Goal: Task Accomplishment & Management: Use online tool/utility

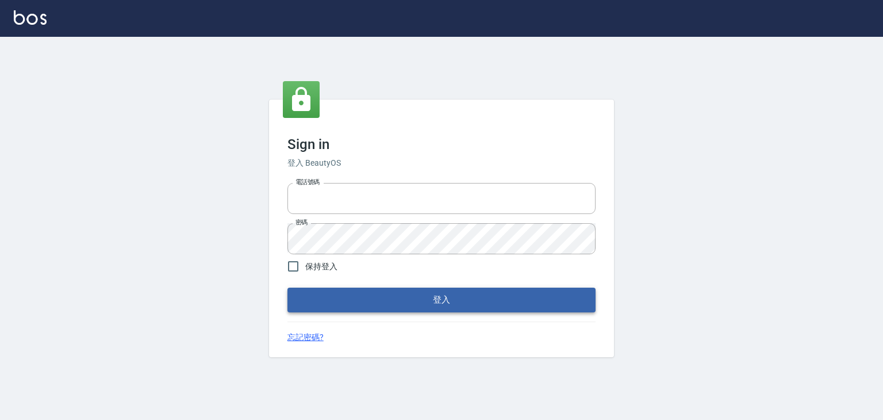
type input "6430581"
click at [454, 291] on button "登入" at bounding box center [441, 299] width 308 height 24
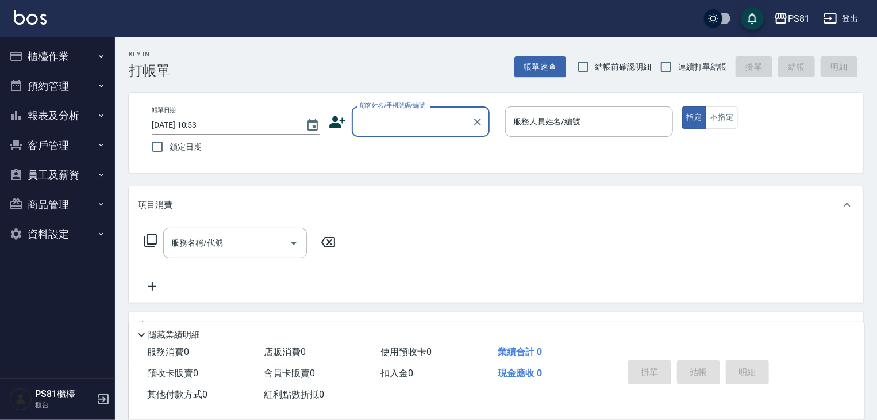
click at [63, 59] on button "櫃檯作業" at bounding box center [58, 56] width 106 height 30
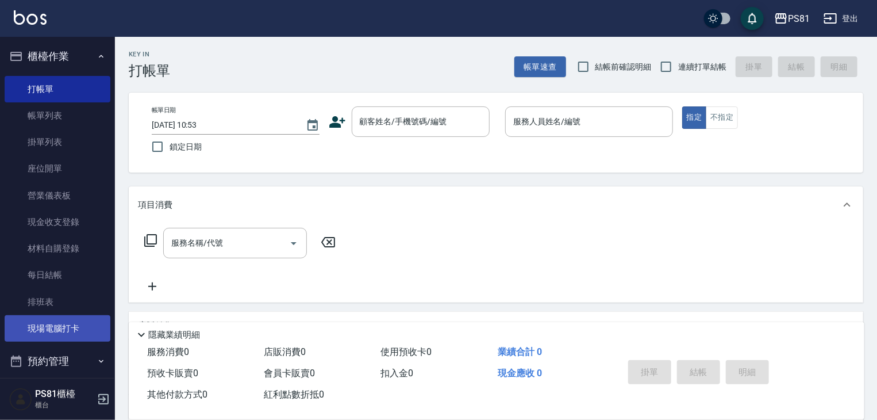
click at [64, 331] on link "現場電腦打卡" at bounding box center [58, 328] width 106 height 26
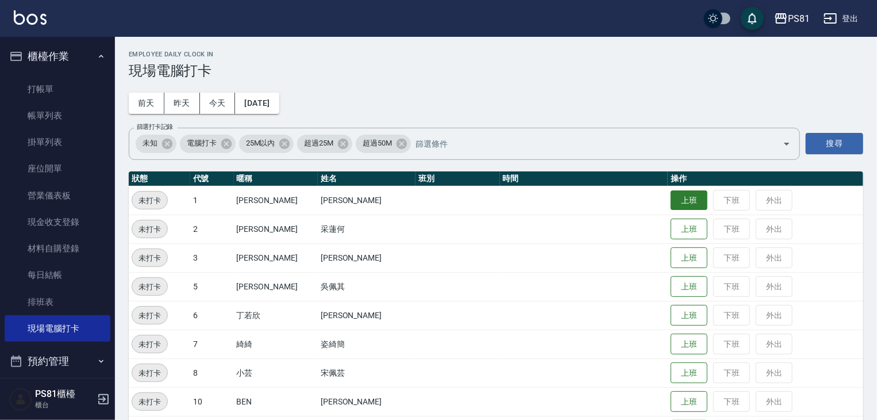
drag, startPoint x: 674, startPoint y: 194, endPoint x: 682, endPoint y: 200, distance: 10.4
click at [674, 195] on button "上班" at bounding box center [689, 200] width 37 height 20
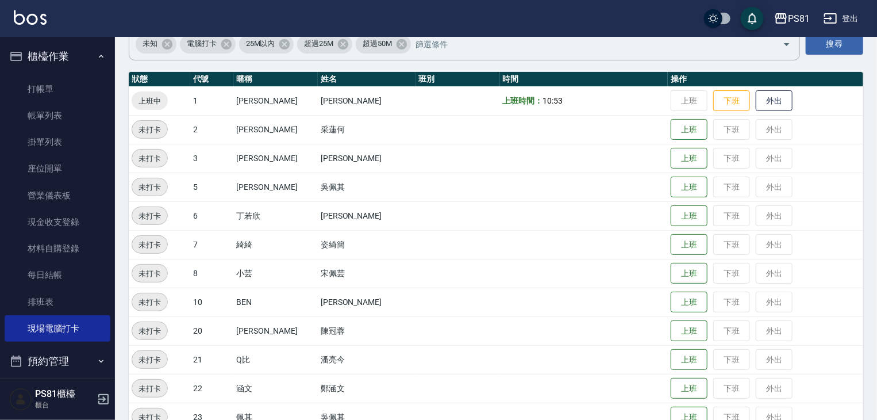
scroll to position [172, 0]
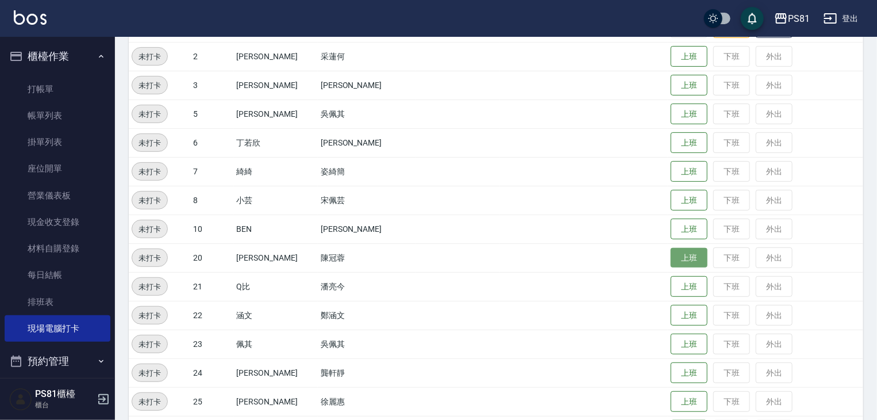
click at [682, 255] on button "上班" at bounding box center [689, 258] width 37 height 20
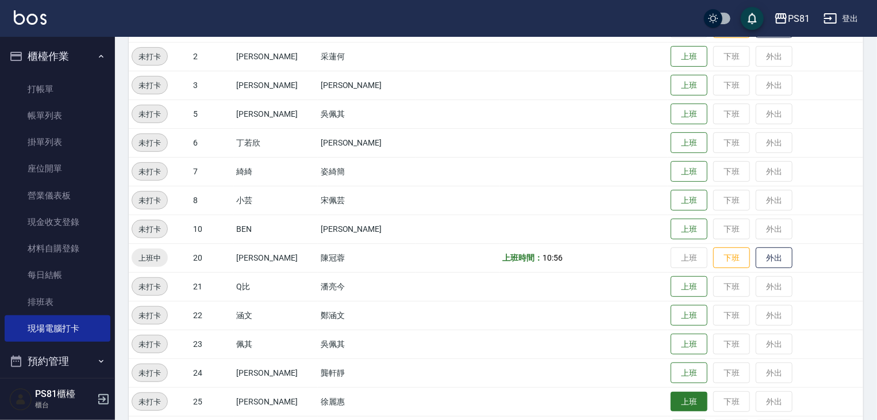
click at [685, 409] on button "上班" at bounding box center [689, 401] width 37 height 20
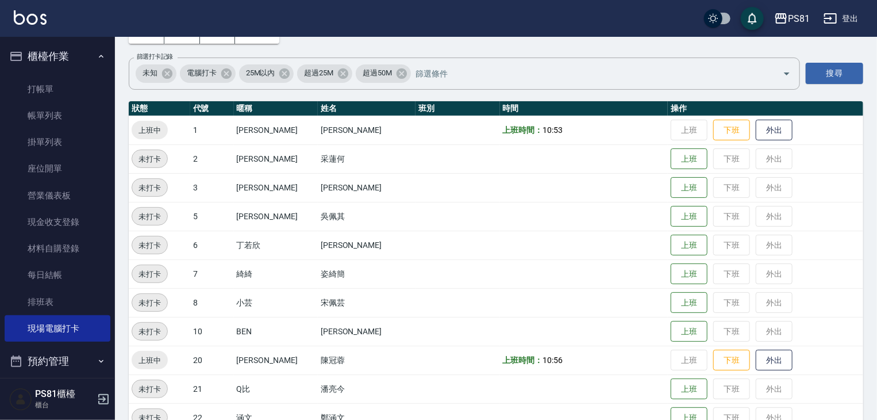
scroll to position [57, 0]
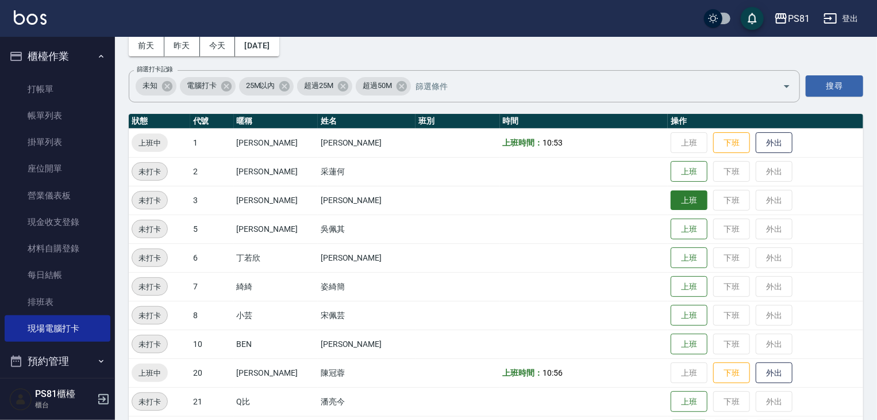
click at [687, 205] on button "上班" at bounding box center [689, 200] width 37 height 20
drag, startPoint x: 882, startPoint y: 0, endPoint x: 545, endPoint y: 281, distance: 439.1
click at [545, 281] on td at bounding box center [584, 286] width 168 height 29
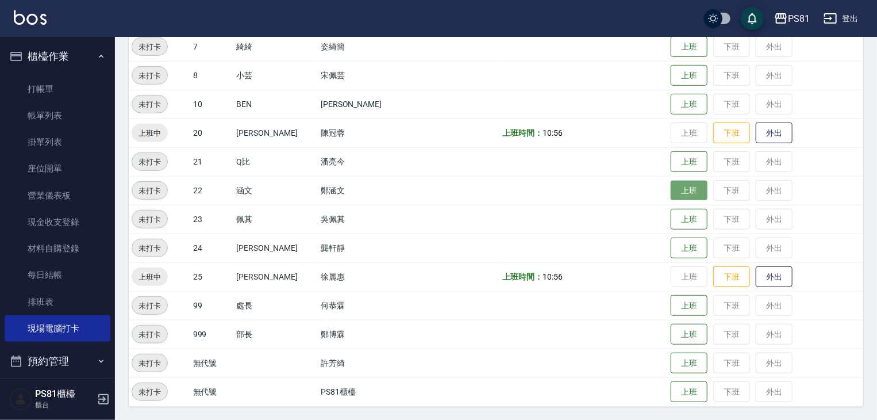
click at [671, 186] on button "上班" at bounding box center [689, 190] width 37 height 20
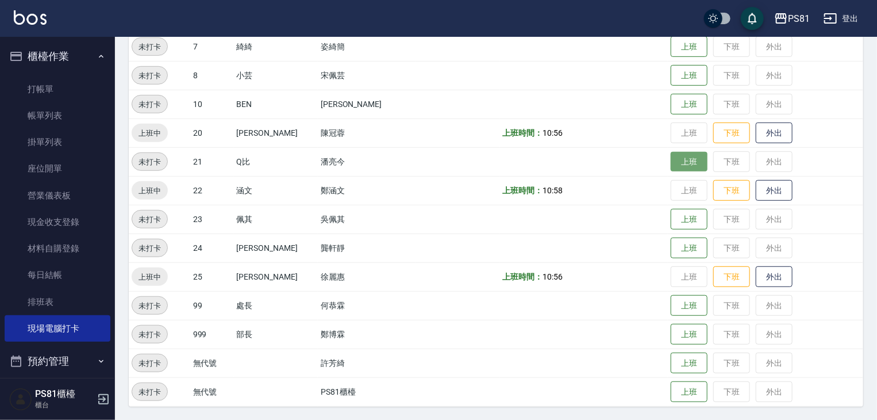
click at [671, 159] on button "上班" at bounding box center [689, 162] width 37 height 20
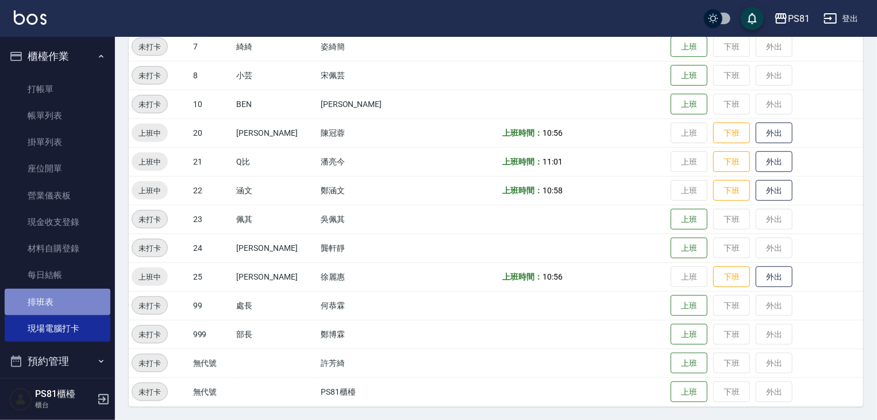
click at [83, 302] on link "排班表" at bounding box center [58, 302] width 106 height 26
